Goal: Transaction & Acquisition: Purchase product/service

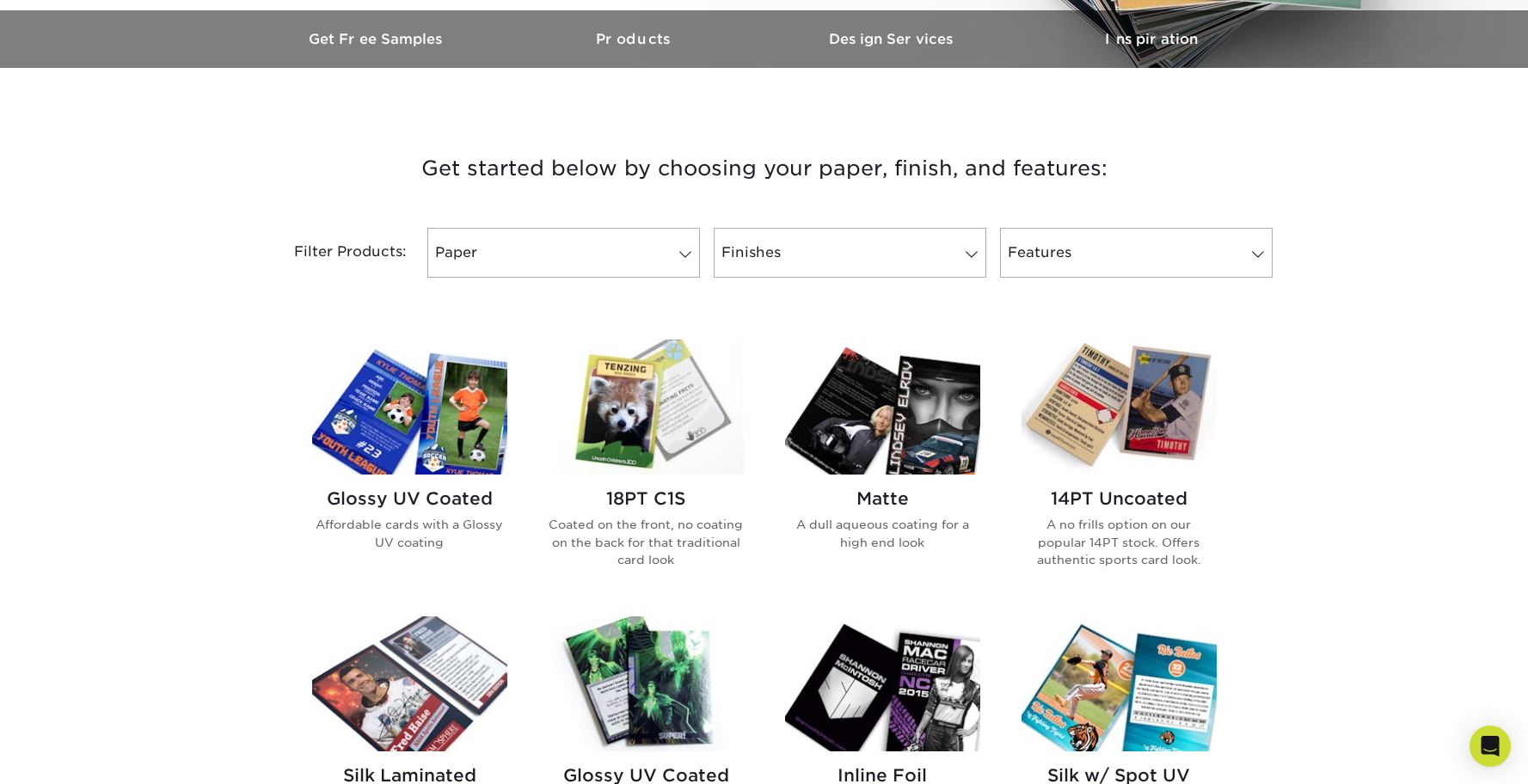
scroll to position [601, 0]
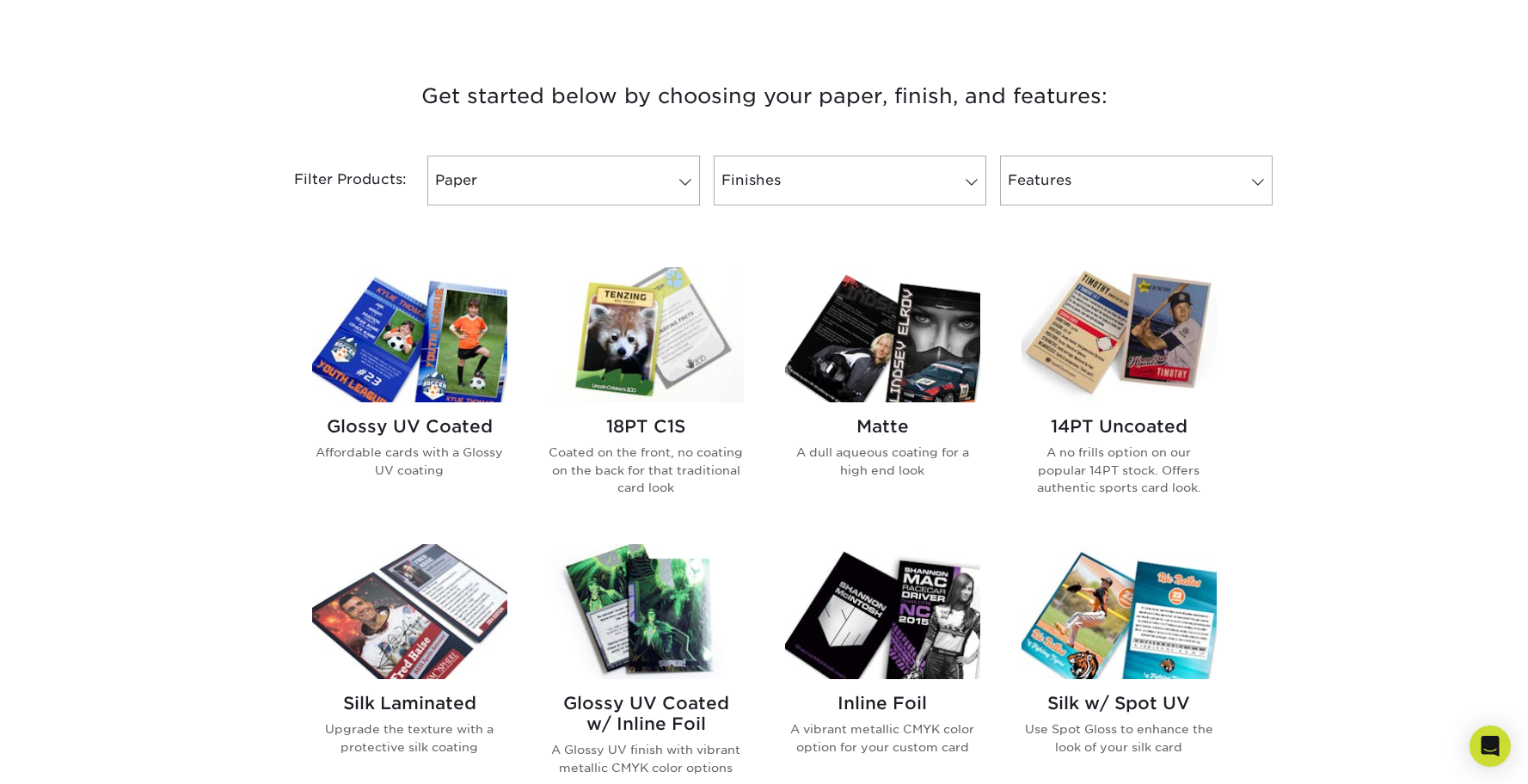
click at [626, 467] on p "Coated on the front, no coating on the back for that traditional card look" at bounding box center [647, 470] width 195 height 52
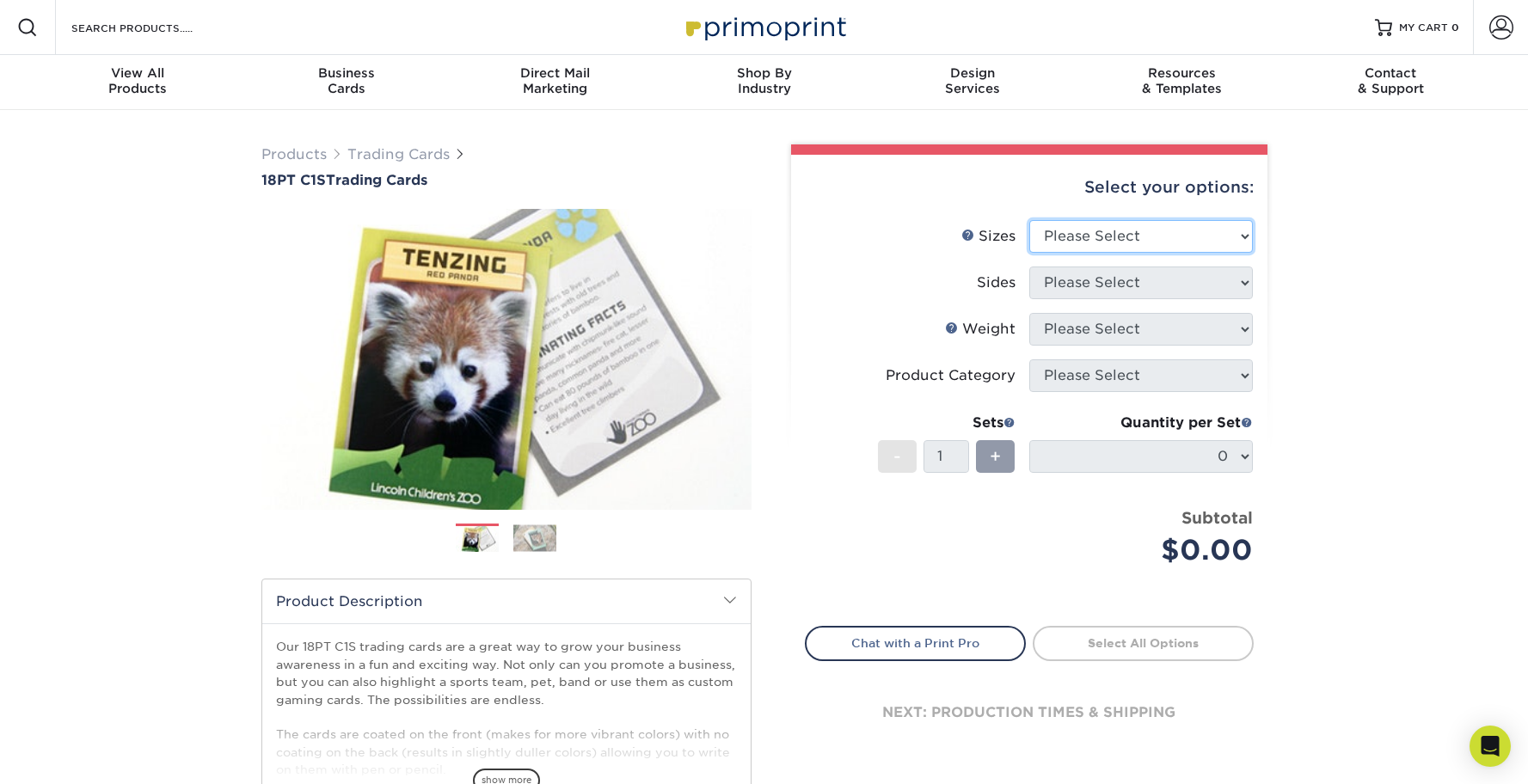
click at [1252, 236] on select "Please Select 2.5" x 3.5"" at bounding box center [1141, 236] width 223 height 33
select select "2.50x3.50"
click at [1030, 220] on select "Please Select 2.5" x 3.5"" at bounding box center [1141, 236] width 223 height 33
click at [1239, 281] on select "Please Select Print Both Sides Print Front Only" at bounding box center [1141, 283] width 223 height 33
select select "13abbda7-1d64-4f25-8bb2-c179b224825d"
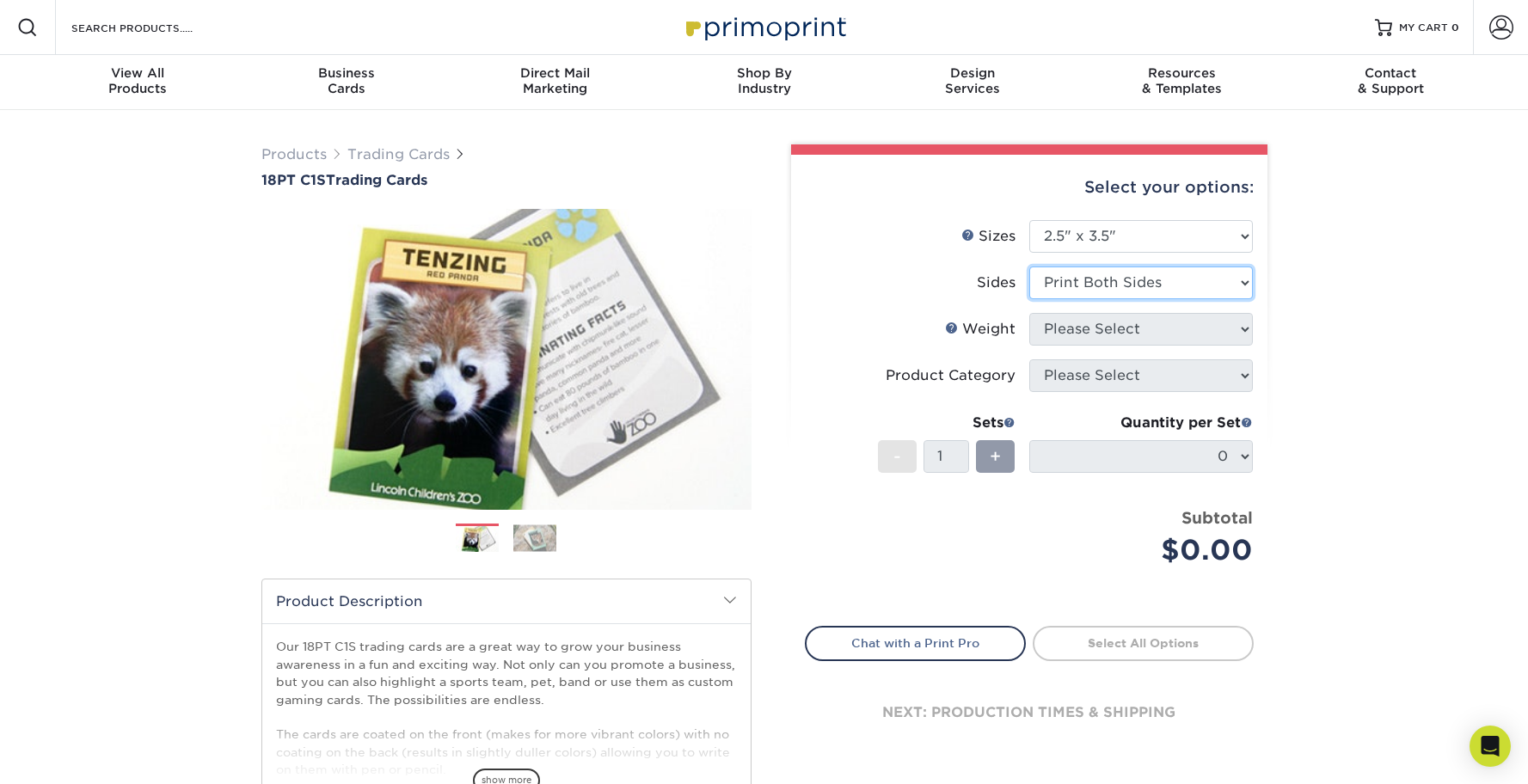
click at [1030, 267] on select "Please Select Print Both Sides Print Front Only" at bounding box center [1141, 283] width 223 height 33
click at [1240, 329] on select "Please Select 18PT C1S" at bounding box center [1141, 329] width 223 height 33
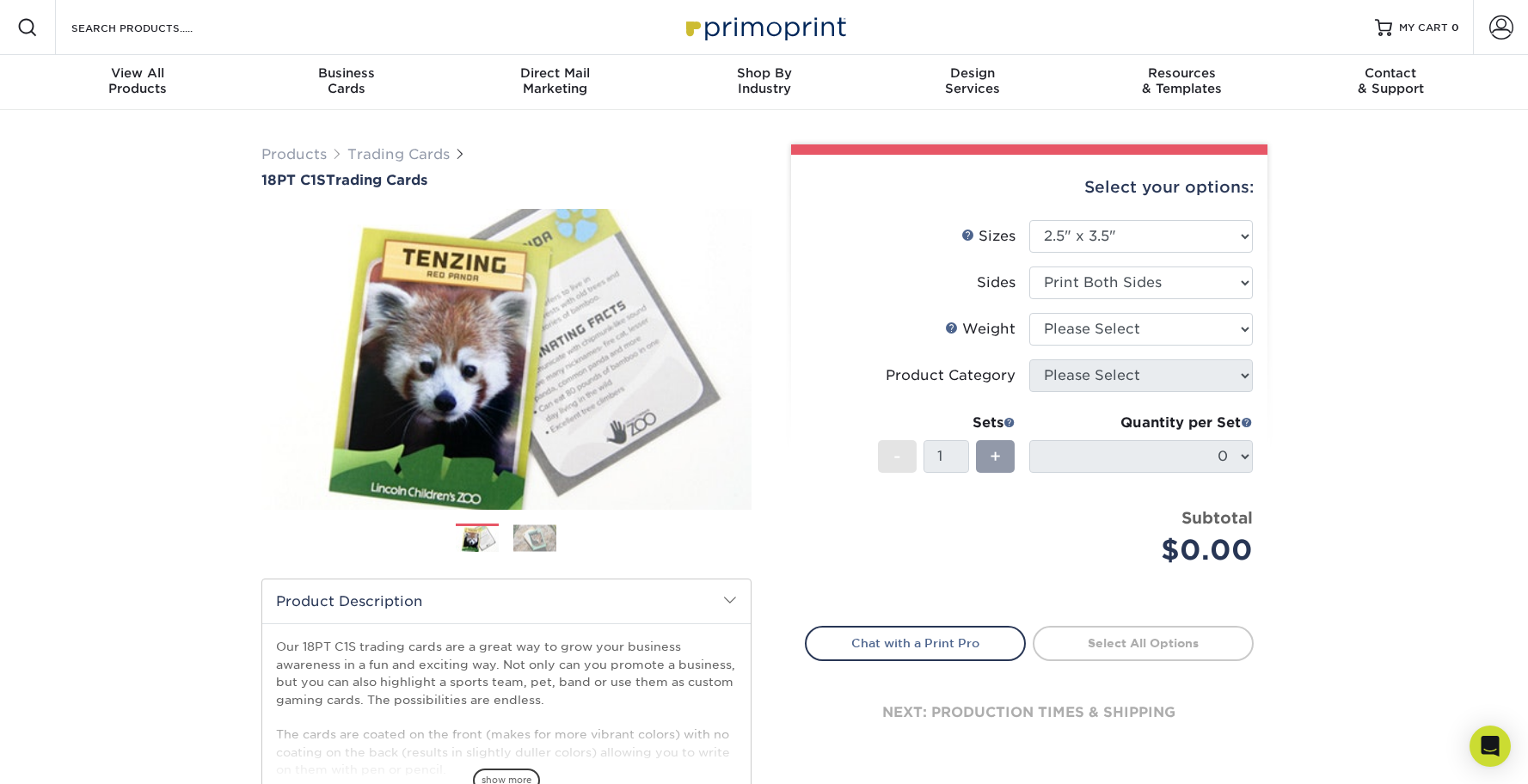
click at [1146, 394] on li "Product Category Please Select" at bounding box center [1030, 382] width 447 height 46
click at [1124, 332] on select "Please Select 18PT C1S" at bounding box center [1141, 329] width 223 height 33
select select "18PTC1S"
click at [1030, 313] on select "Please Select 18PT C1S" at bounding box center [1141, 329] width 223 height 33
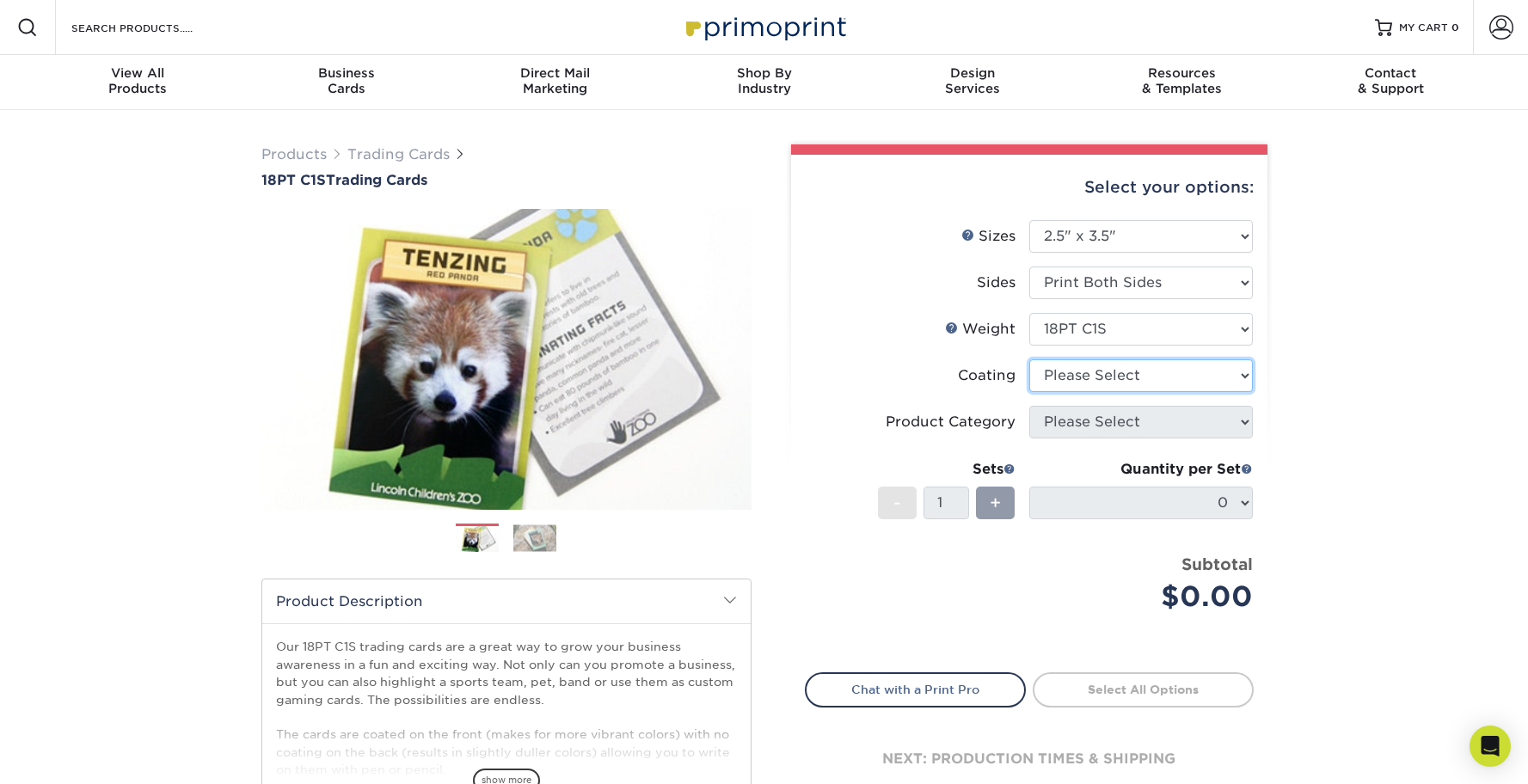
click at [1239, 371] on select at bounding box center [1141, 375] width 223 height 33
select select "1e8116af-acfc-44b1-83dc-8181aa338834"
click at [1030, 359] on select at bounding box center [1141, 375] width 223 height 33
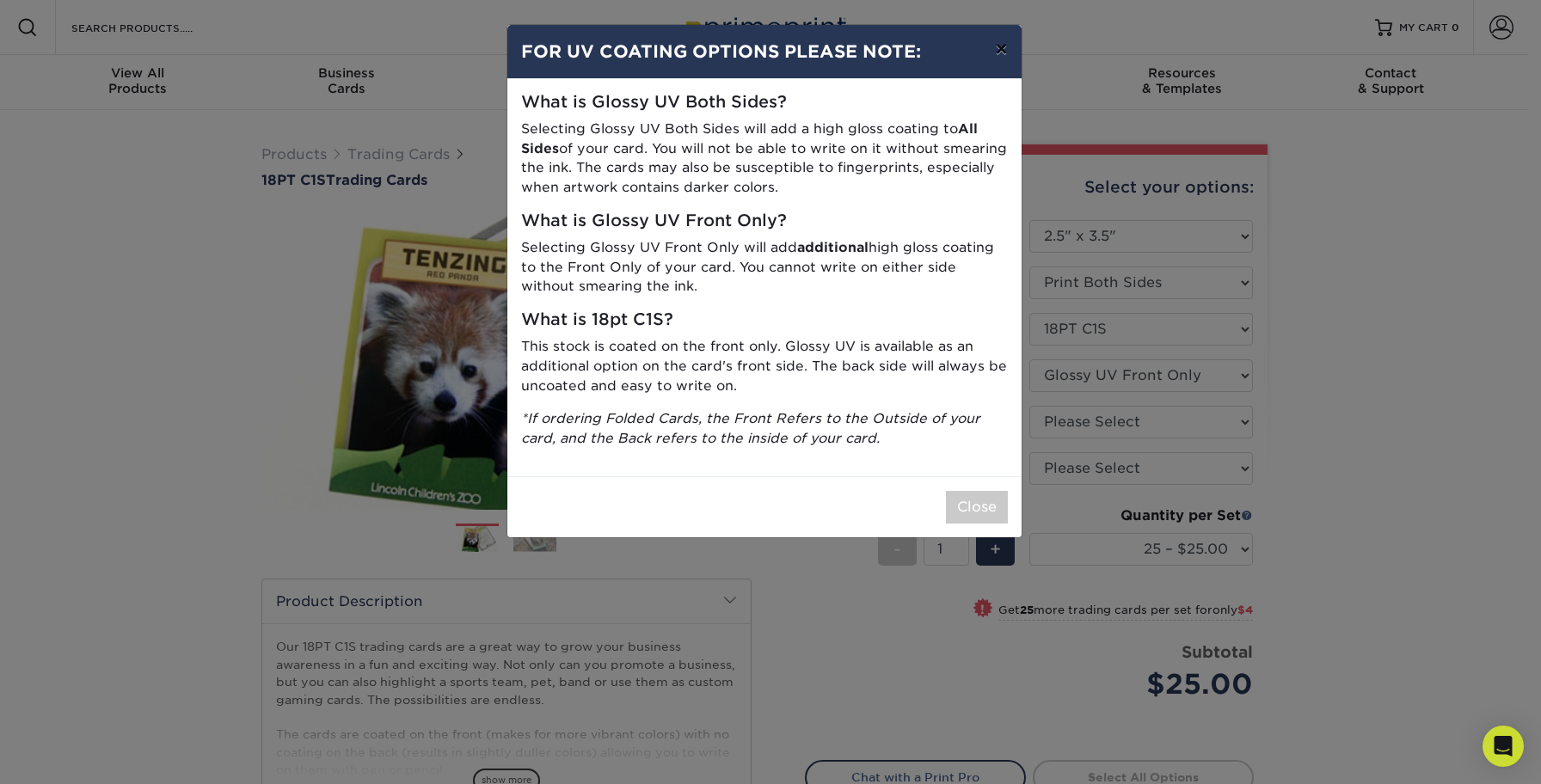
click at [1010, 43] on button "×" at bounding box center [1001, 49] width 40 height 48
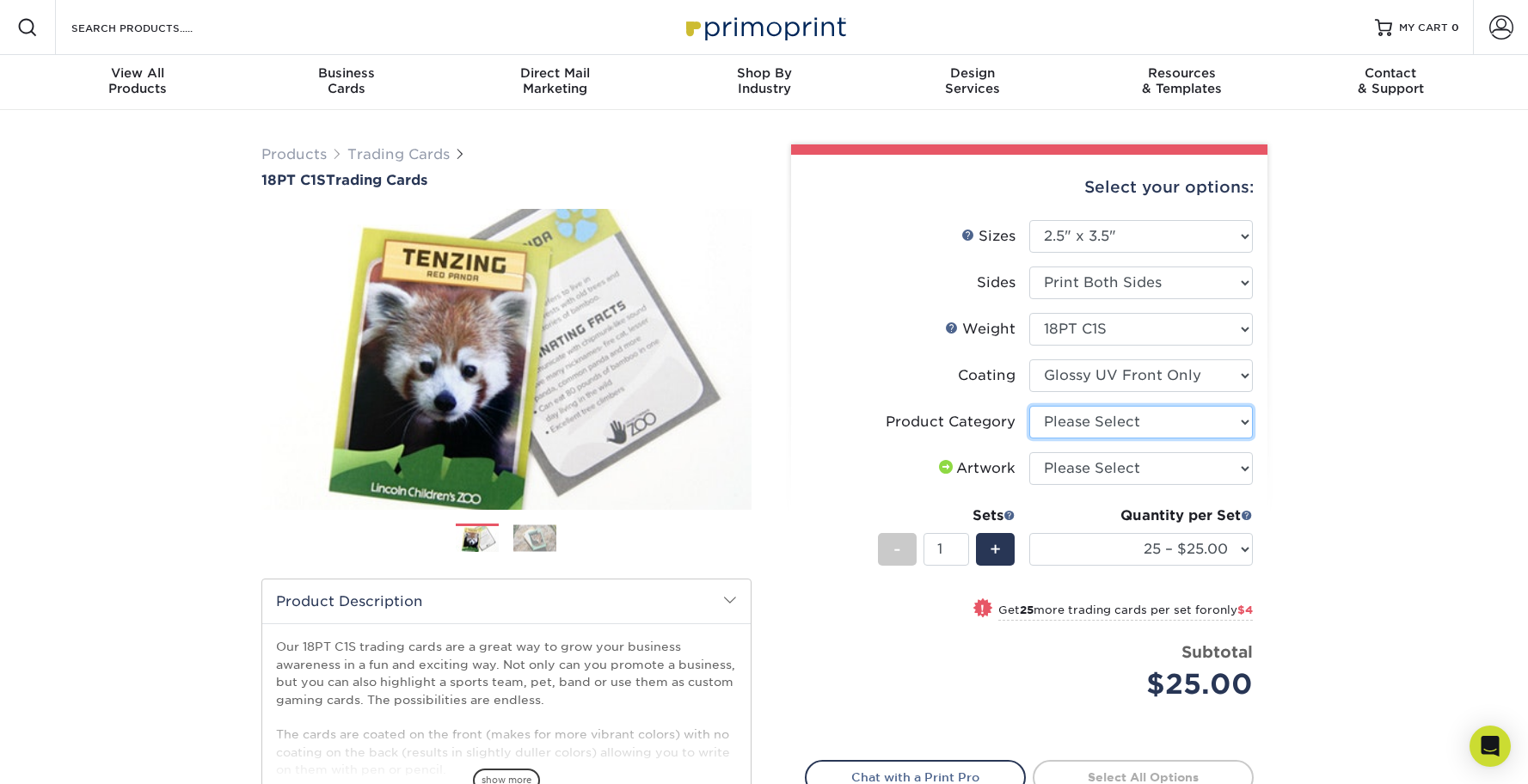
click at [1244, 426] on select "Please Select Trading Cards" at bounding box center [1141, 422] width 223 height 33
select select "c2f9bce9-36c2-409d-b101-c29d9d031e18"
click at [1030, 406] on select "Please Select Trading Cards" at bounding box center [1141, 422] width 223 height 33
click at [1248, 469] on select "Please Select I will upload files I need a design - $100" at bounding box center [1141, 468] width 223 height 33
select select "upload"
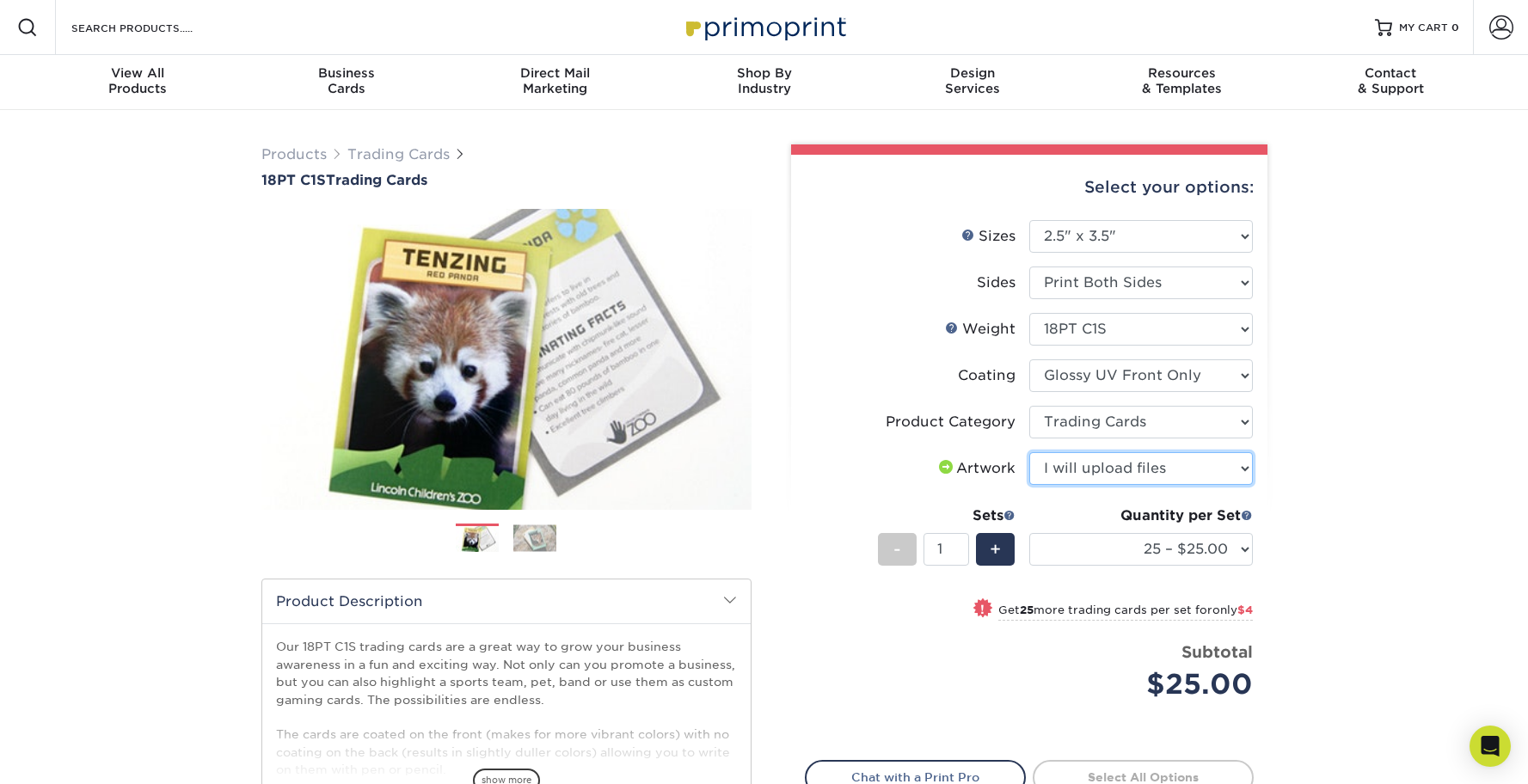
click at [1030, 452] on select "Please Select I will upload files I need a design - $100" at bounding box center [1141, 468] width 223 height 33
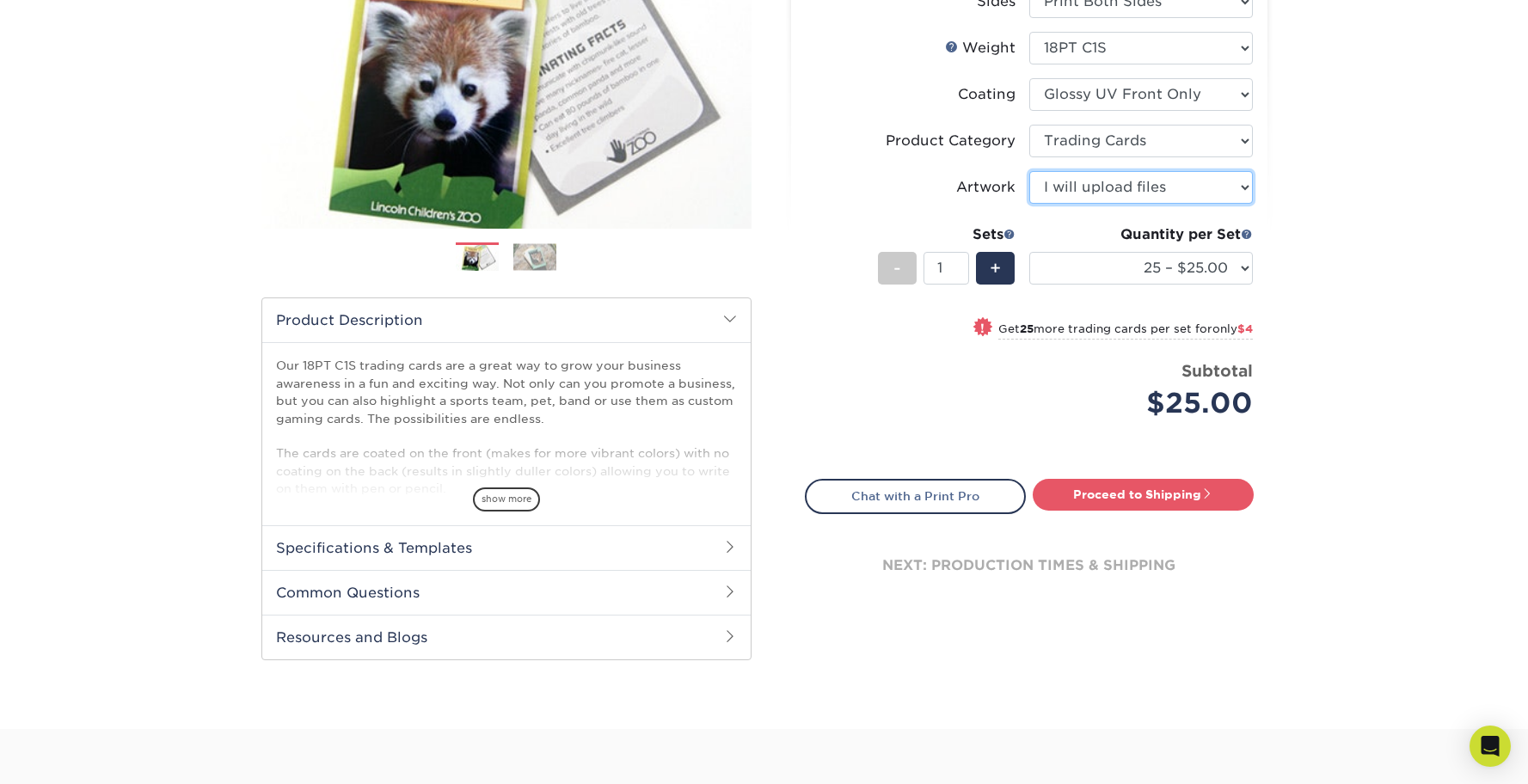
scroll to position [344, 0]
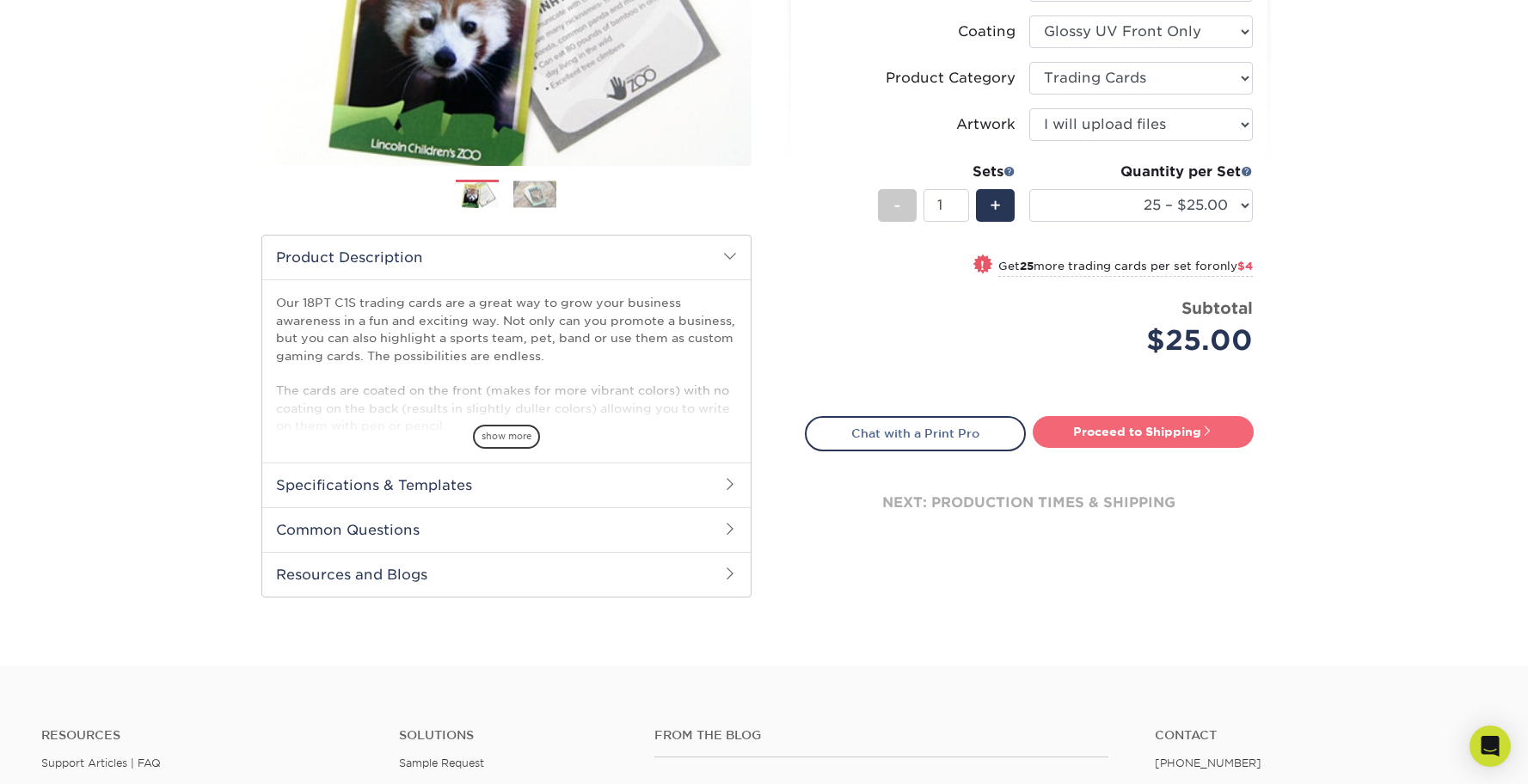
click at [1126, 427] on link "Proceed to Shipping" at bounding box center [1144, 431] width 221 height 31
type input "Set 1"
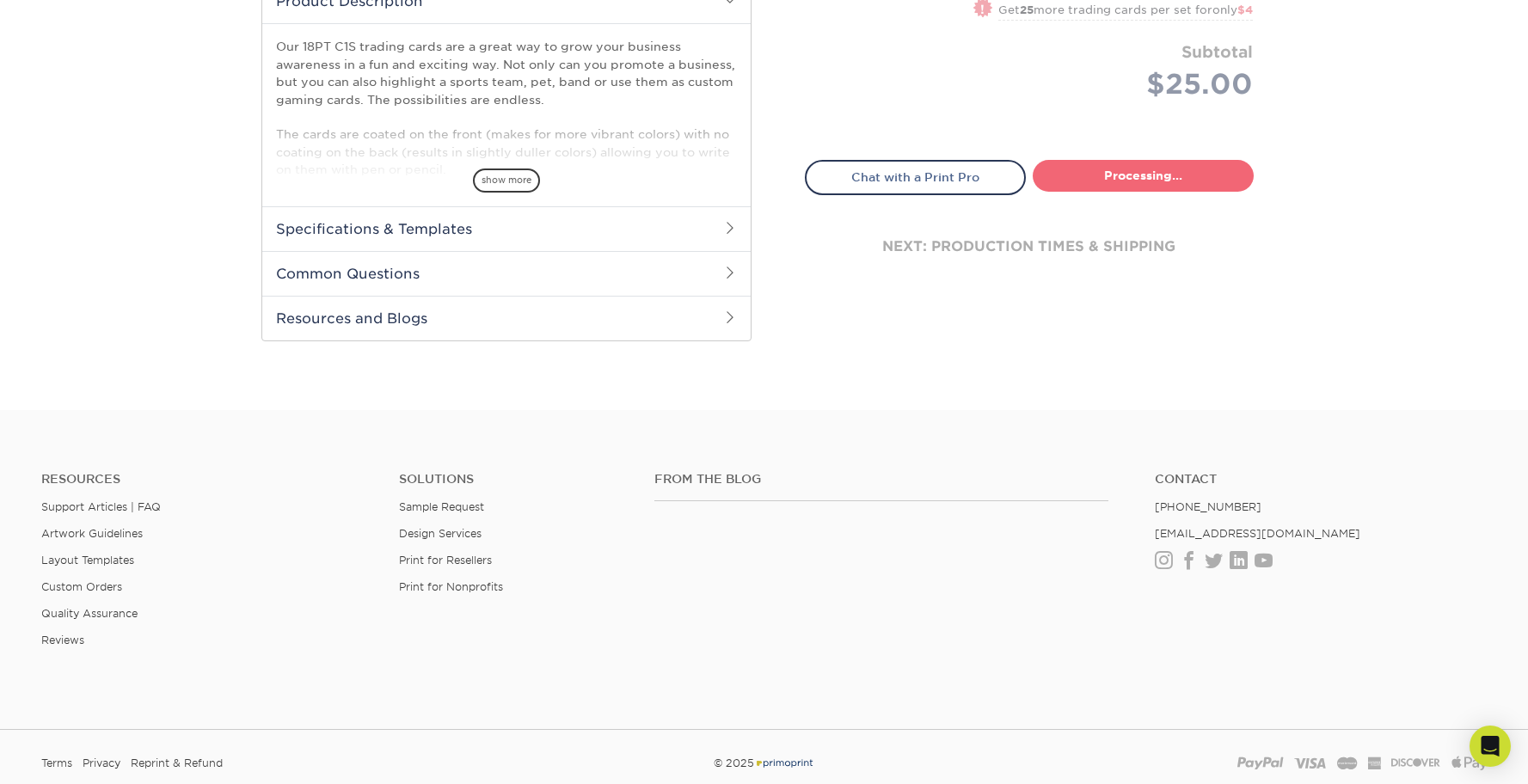
select select "08588386-0599-420e-8c79-4535039915a0"
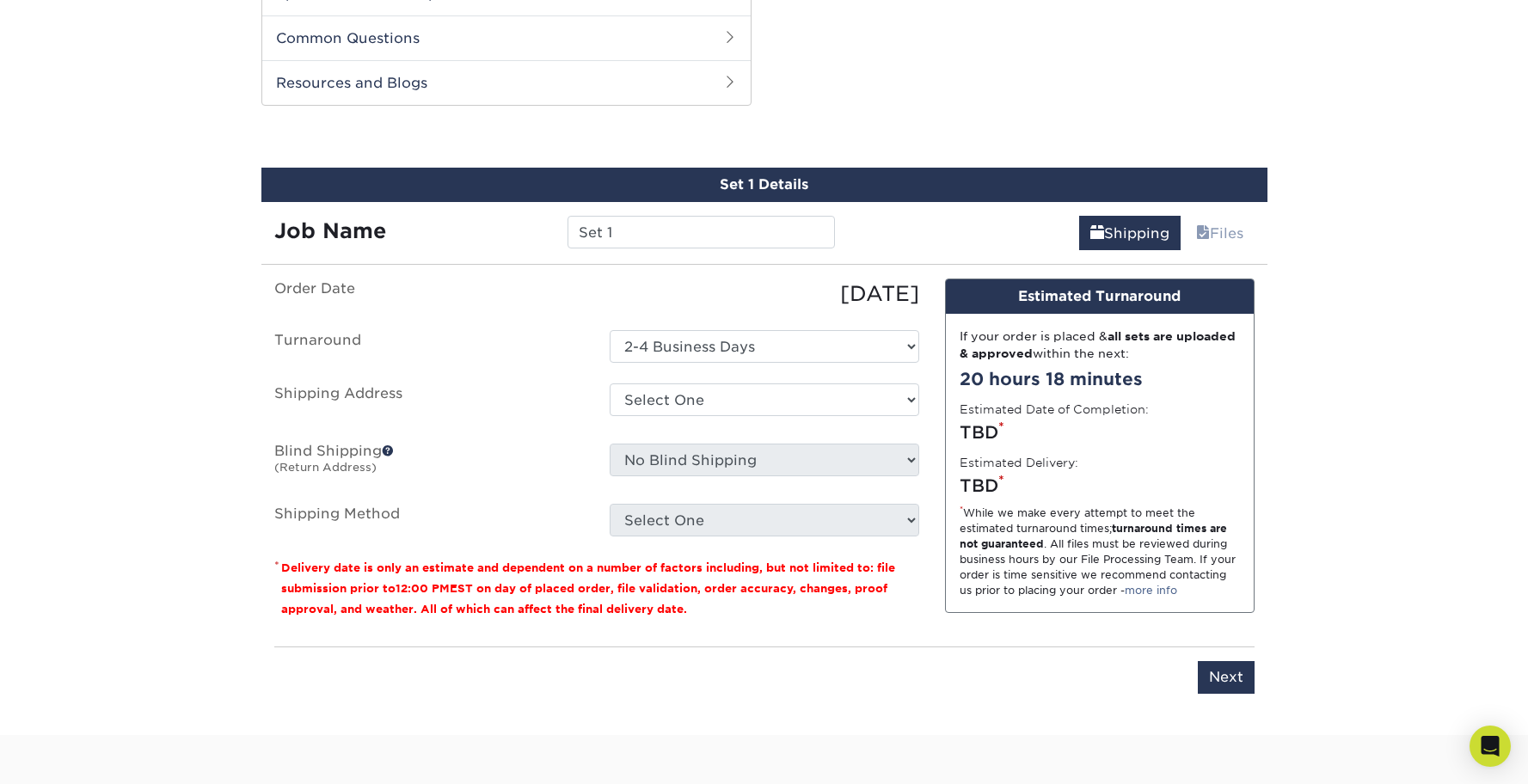
scroll to position [857, 0]
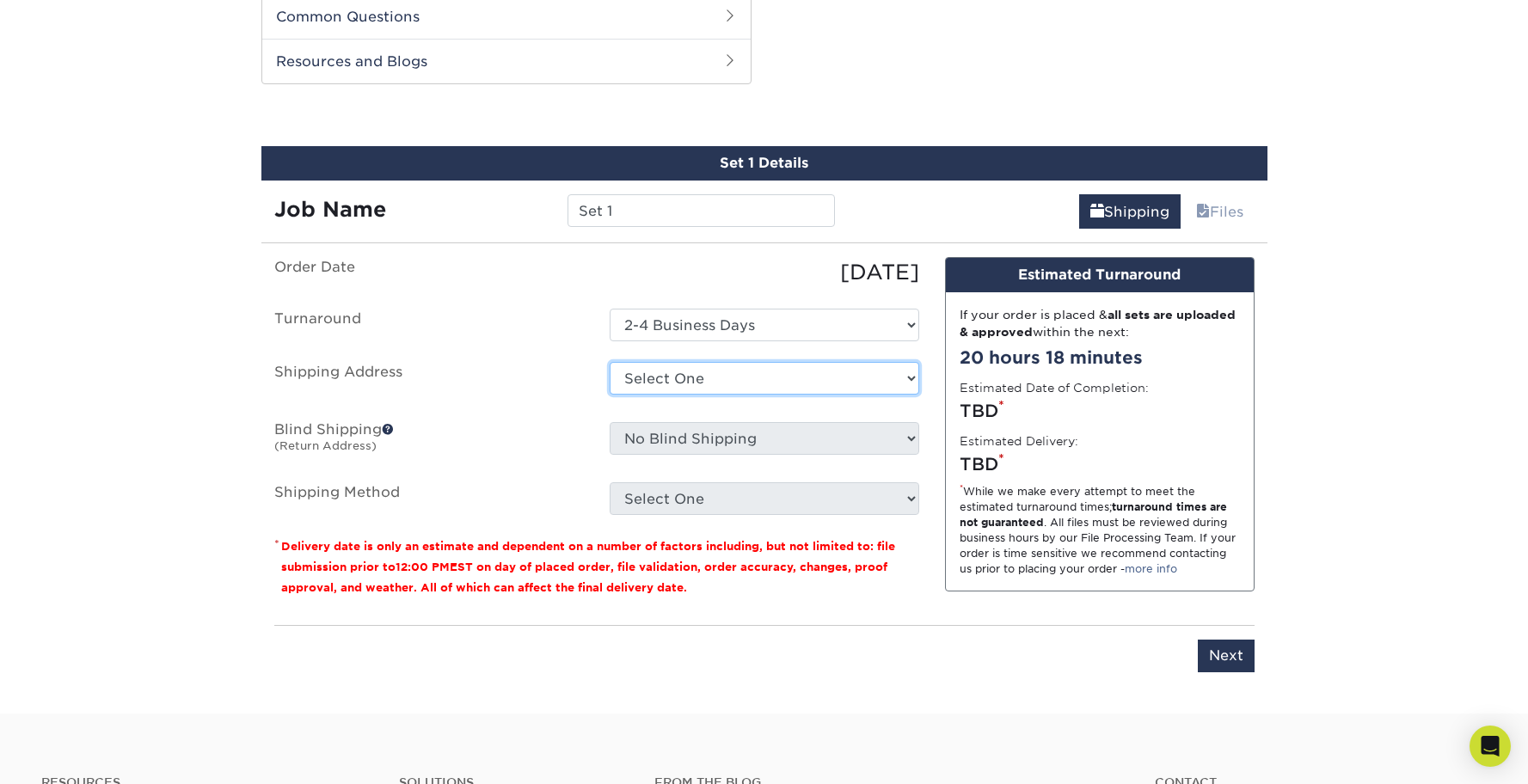
click at [906, 383] on select "Select One + Add New Address - Login" at bounding box center [764, 378] width 309 height 33
select select "newaddress"
click at [610, 362] on select "Select One + Add New Address - Login" at bounding box center [764, 378] width 309 height 33
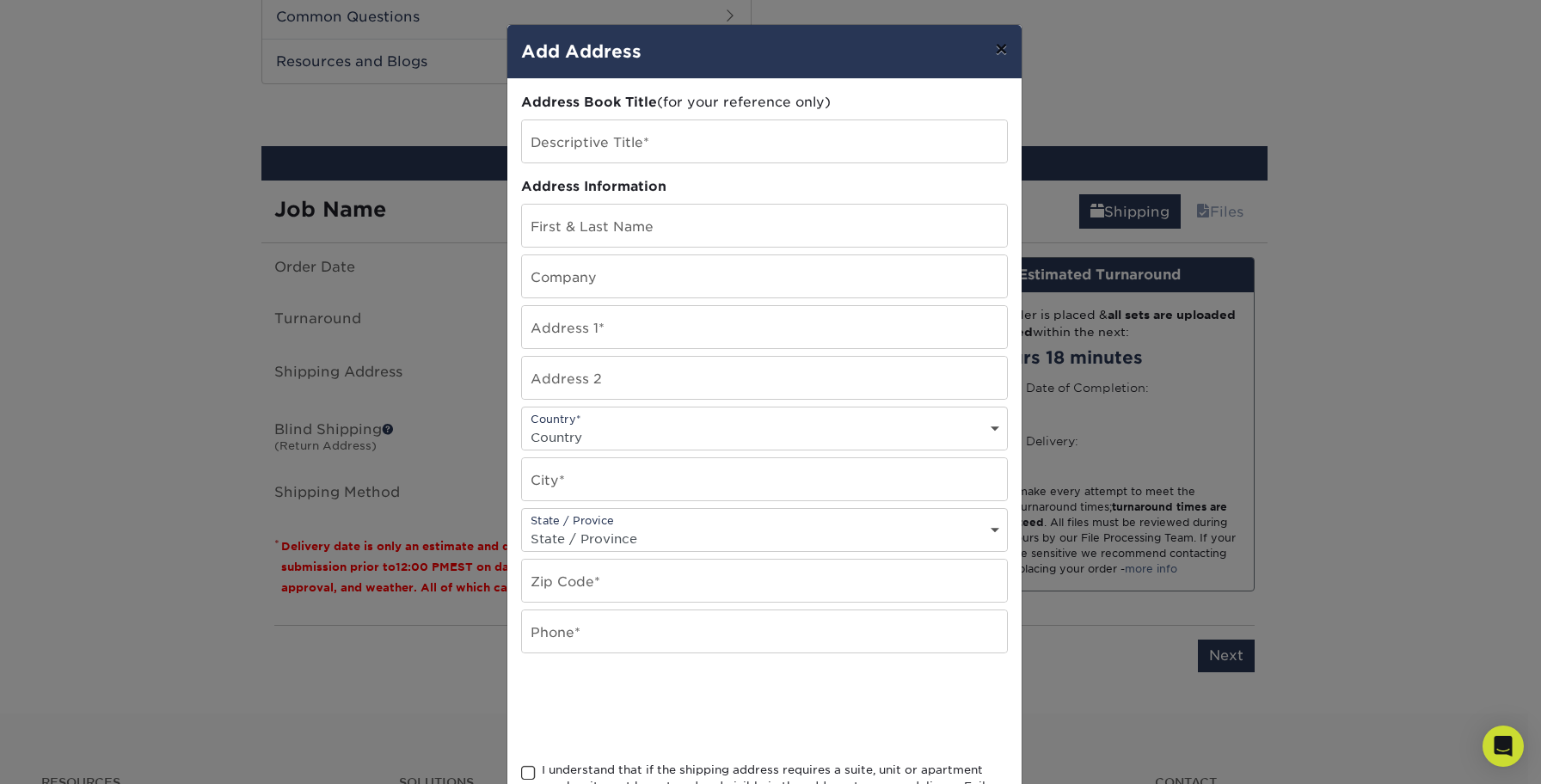
click at [1000, 45] on button "×" at bounding box center [1001, 49] width 40 height 48
